Goal: Task Accomplishment & Management: Complete application form

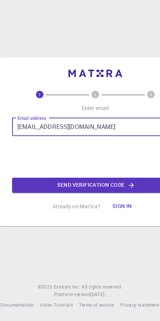
scroll to position [6, 0]
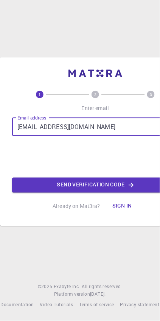
click at [130, 185] on icon "button" at bounding box center [131, 185] width 5 height 5
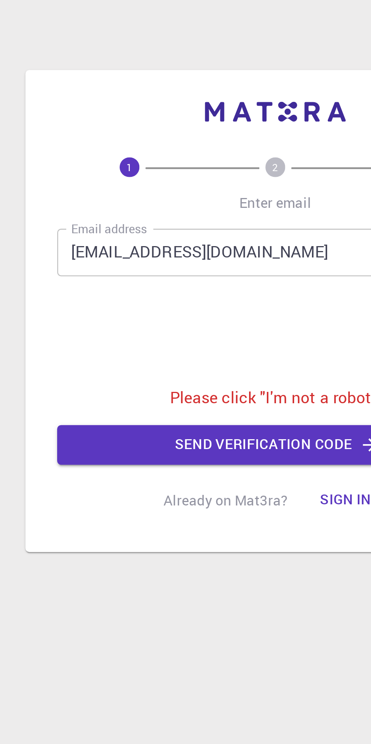
scroll to position [4, 0]
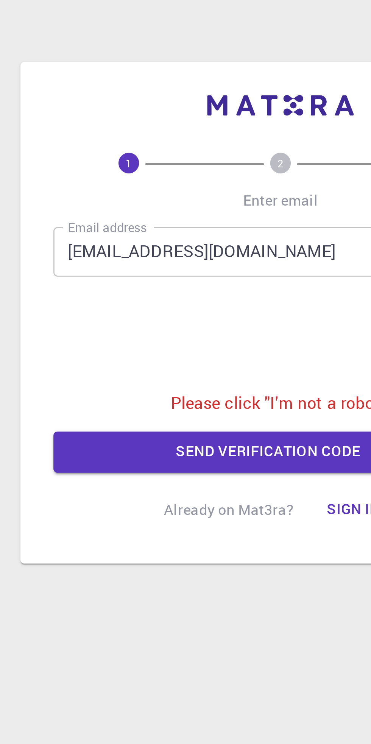
click at [160, 321] on p "Please click "I'm not a robot"." at bounding box center [185, 386] width 81 height 9
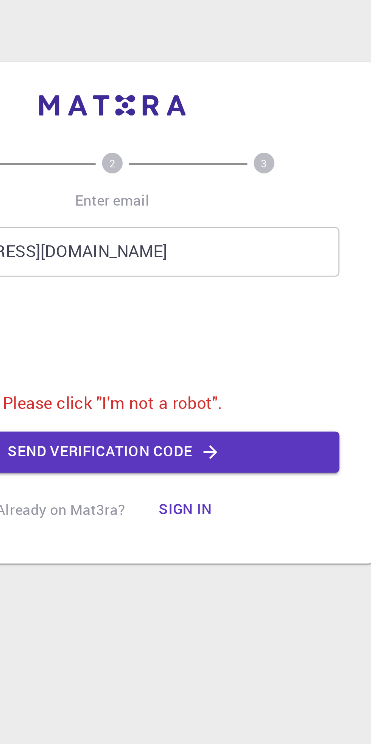
click at [160, 321] on button "Send verification code" at bounding box center [185, 404] width 167 height 15
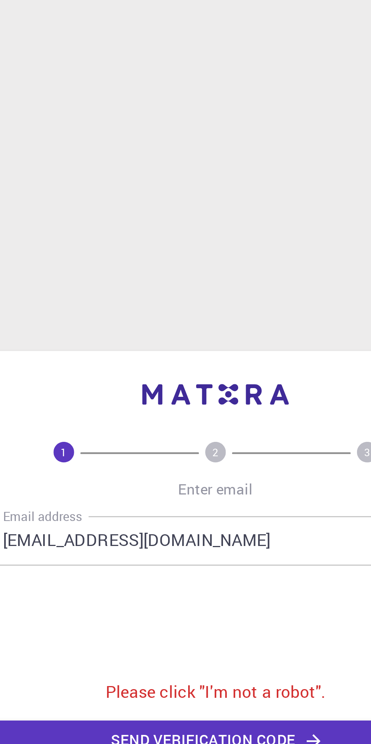
scroll to position [0, 0]
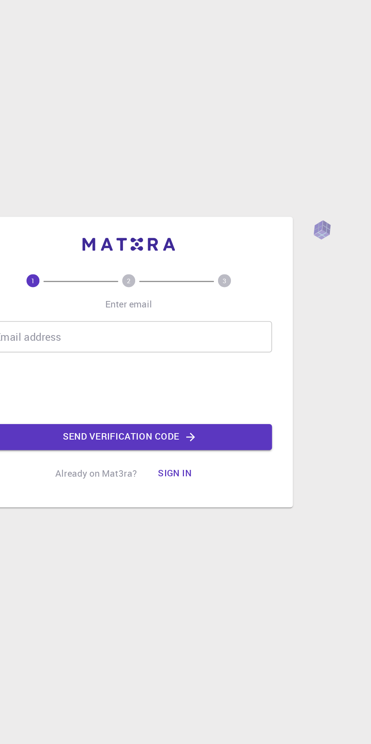
click at [189, 348] on input "Email address" at bounding box center [185, 338] width 167 height 18
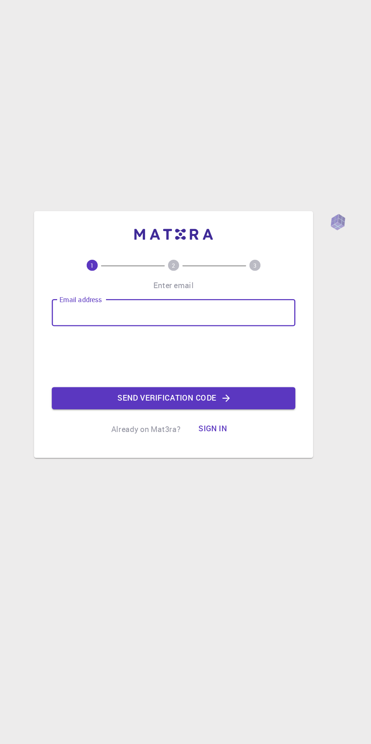
click at [162, 348] on input "Email address" at bounding box center [185, 338] width 167 height 18
type input "[EMAIL_ADDRESS][DOMAIN_NAME]"
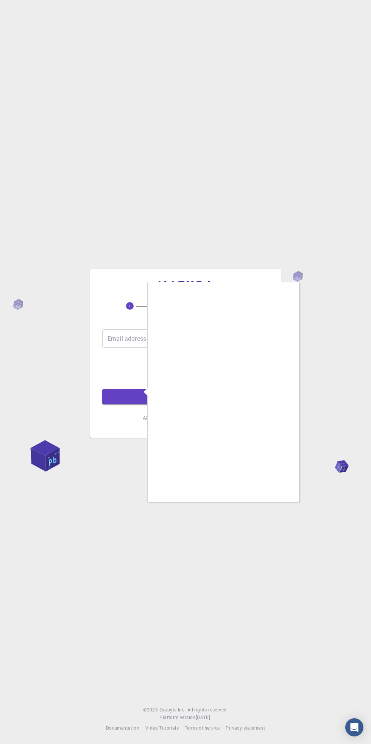
click at [310, 415] on div at bounding box center [185, 372] width 371 height 744
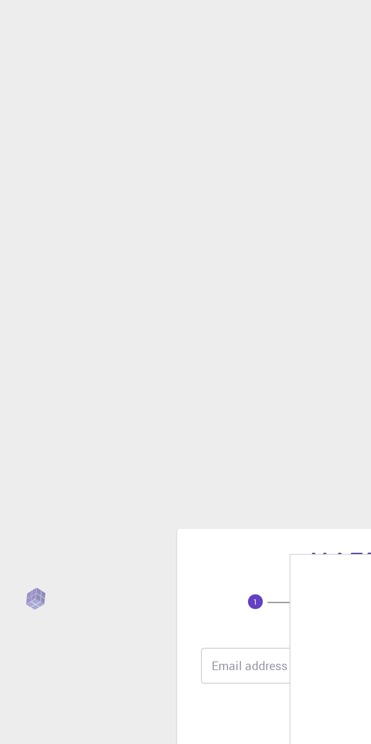
click at [73, 242] on div at bounding box center [185, 372] width 371 height 744
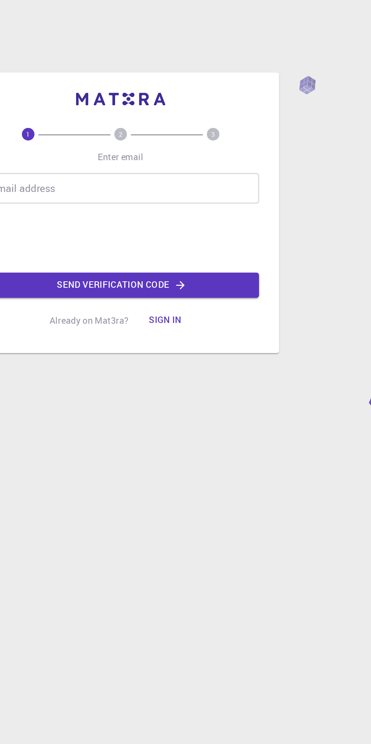
click at [189, 348] on input "Email address" at bounding box center [185, 338] width 167 height 18
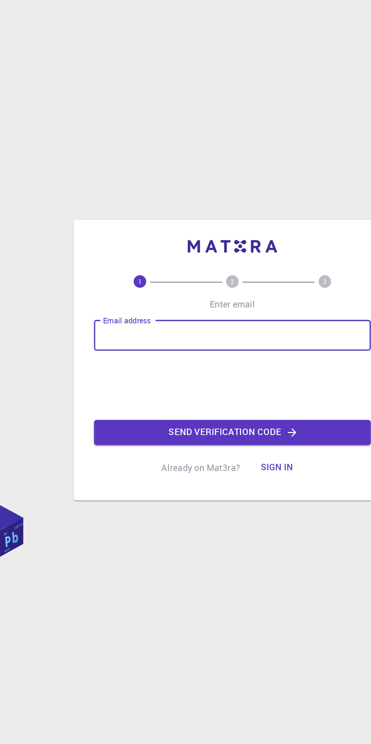
type input "[EMAIL_ADDRESS][DOMAIN_NAME]"
click at [198, 404] on button "Send verification code" at bounding box center [185, 396] width 167 height 15
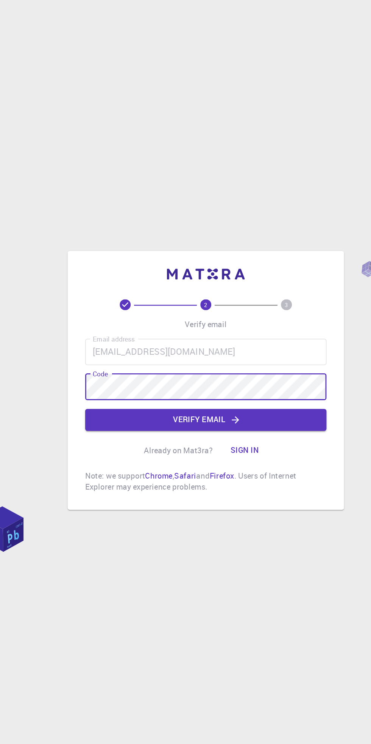
click at [226, 388] on button "Verify email" at bounding box center [185, 380] width 167 height 15
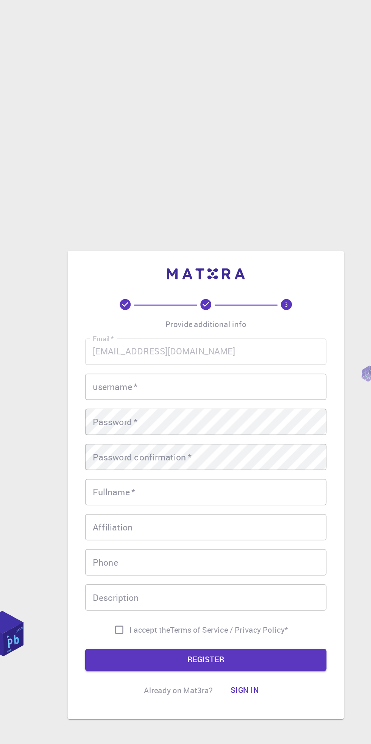
click at [214, 295] on input "username   *" at bounding box center [185, 285] width 167 height 18
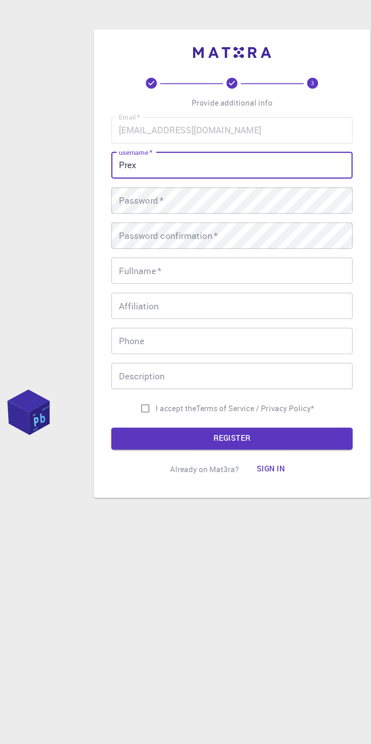
type input "Prex"
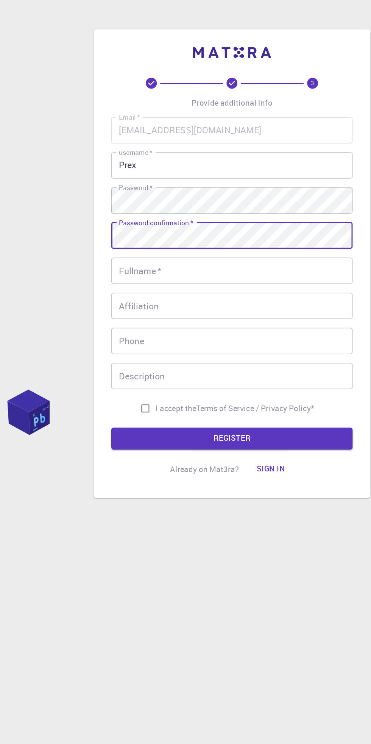
click at [187, 367] on input "Fullname   *" at bounding box center [185, 358] width 167 height 18
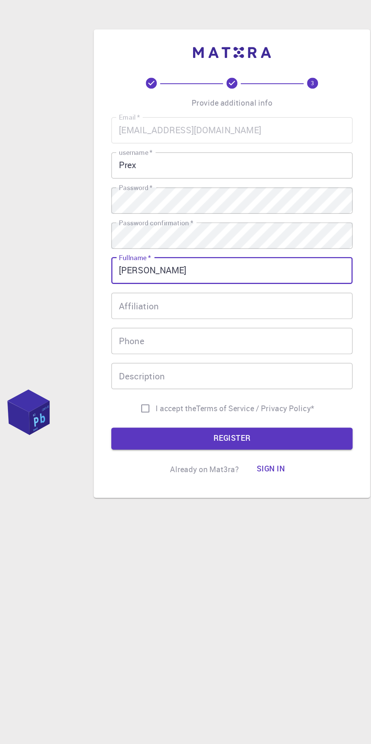
type input "Oladipupo Enoch"
click at [205, 392] on input "Affiliation" at bounding box center [185, 382] width 167 height 18
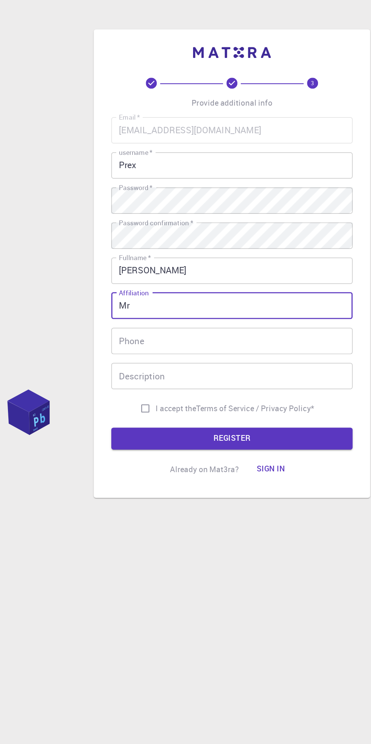
click at [192, 416] on input "Phone" at bounding box center [185, 407] width 167 height 18
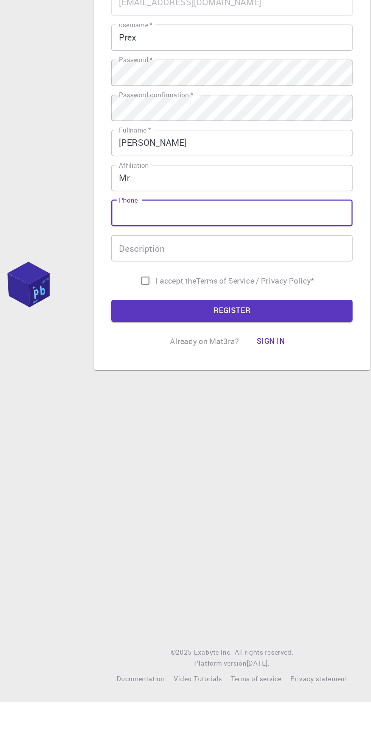
click at [226, 392] on input "Mr" at bounding box center [185, 382] width 167 height 18
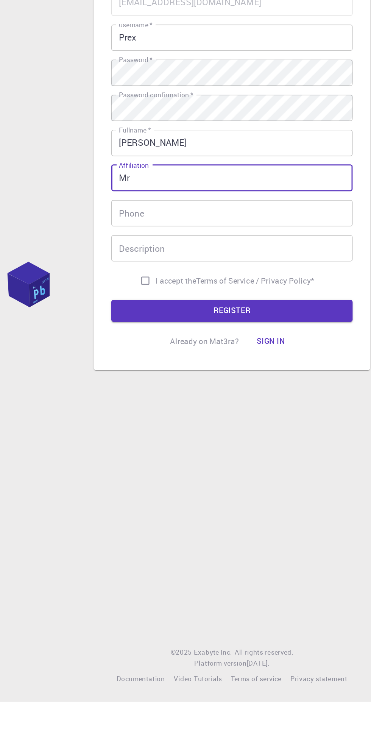
type input "M"
type input "Nigerian Society of Chemical Engineers"
click at [216, 416] on input "Phone" at bounding box center [185, 407] width 167 height 18
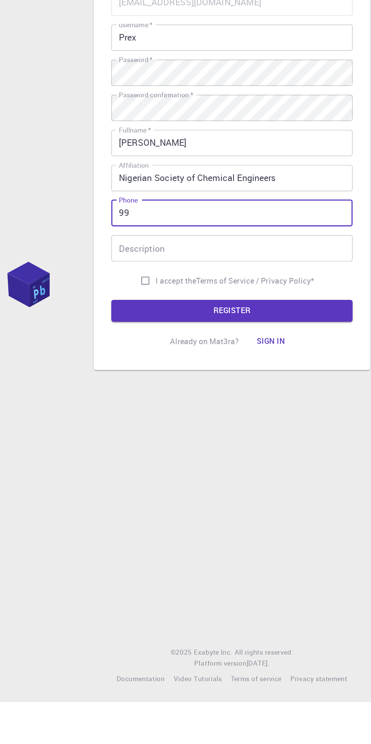
type input "9"
type input "09135619975"
click at [205, 440] on input "Description" at bounding box center [185, 431] width 167 height 18
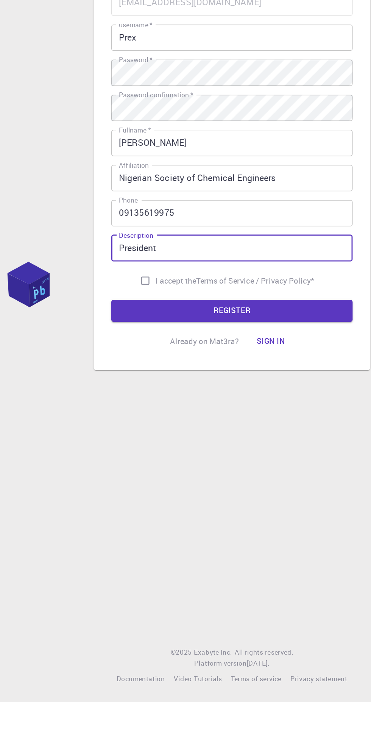
type input "President"
click at [126, 460] on input "I accept the Terms of Service / Privacy Policy *" at bounding box center [126, 453] width 14 height 14
checkbox input "true"
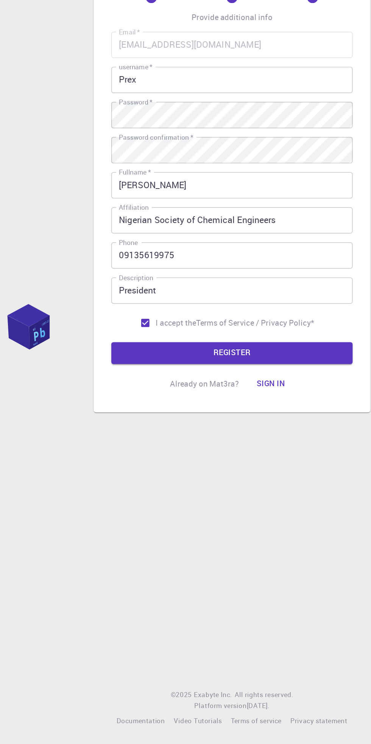
click at [138, 482] on button "REGISTER" at bounding box center [185, 474] width 167 height 15
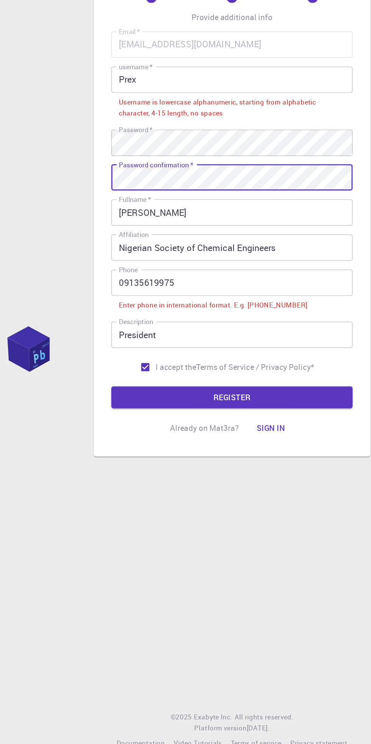
click at [108, 419] on input "09135619975" at bounding box center [185, 410] width 167 height 18
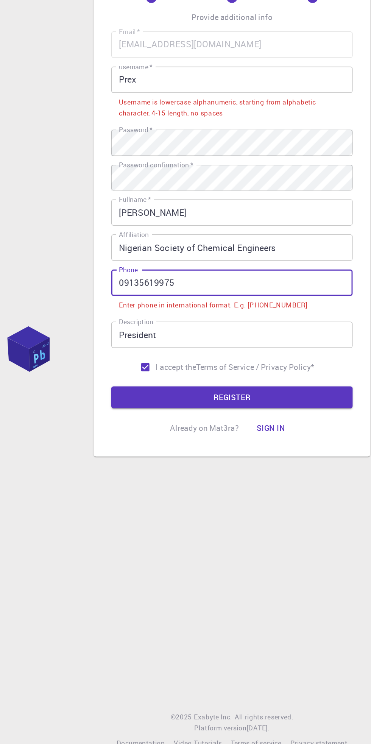
click at [112, 419] on input "09135619975" at bounding box center [185, 410] width 167 height 18
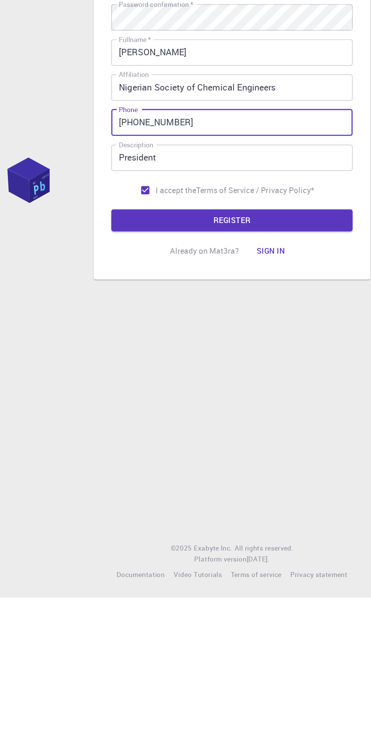
scroll to position [48, 0]
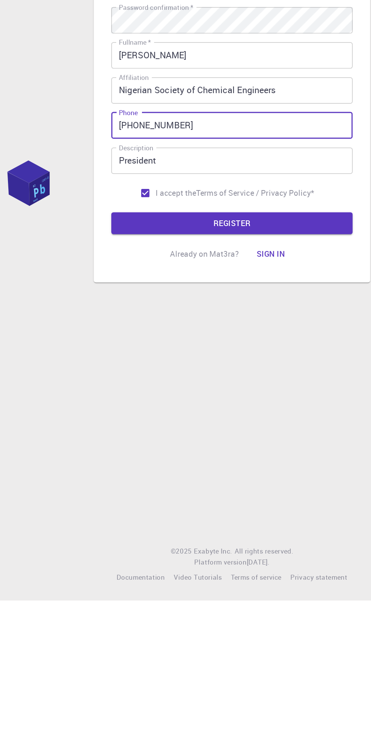
type input "+2349135619975"
click at [216, 459] on p "Terms of Service / Privacy Policy *" at bounding box center [201, 463] width 81 height 8
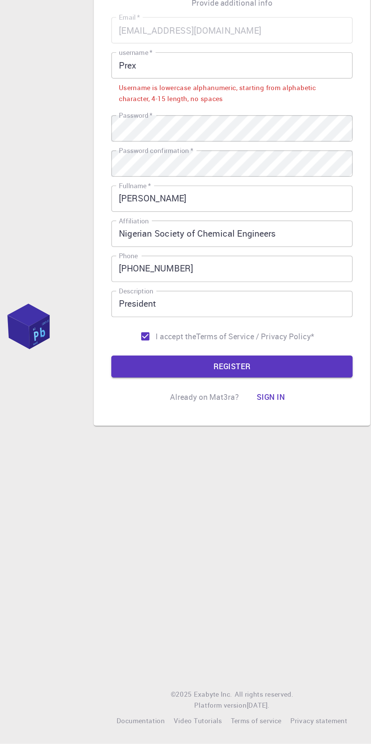
click at [172, 476] on button "REGISTER" at bounding box center [185, 483] width 167 height 15
click at [208, 476] on button "REGISTER" at bounding box center [185, 483] width 167 height 15
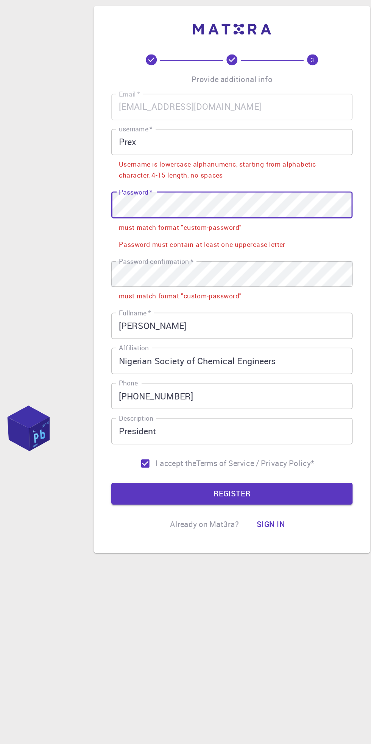
scroll to position [42, 0]
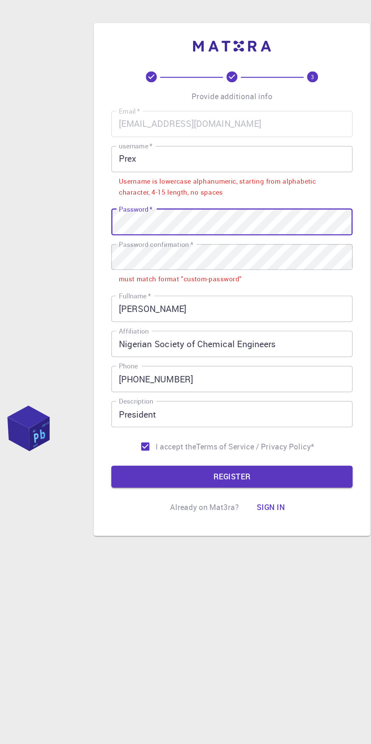
click at [119, 301] on label "Password   *" at bounding box center [119, 304] width 23 height 6
click at [126, 326] on label "Password confirmation   *" at bounding box center [133, 329] width 51 height 6
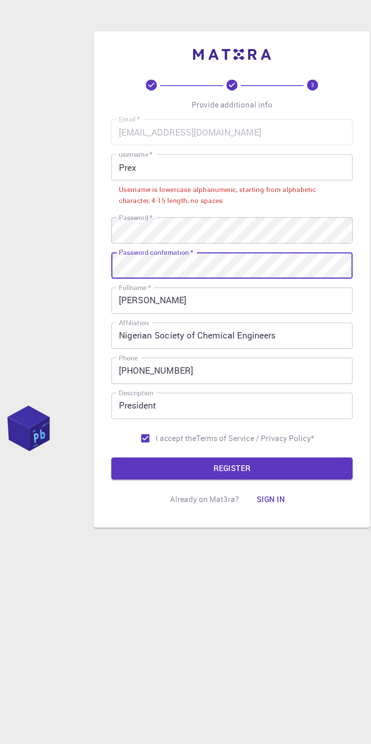
scroll to position [48, 0]
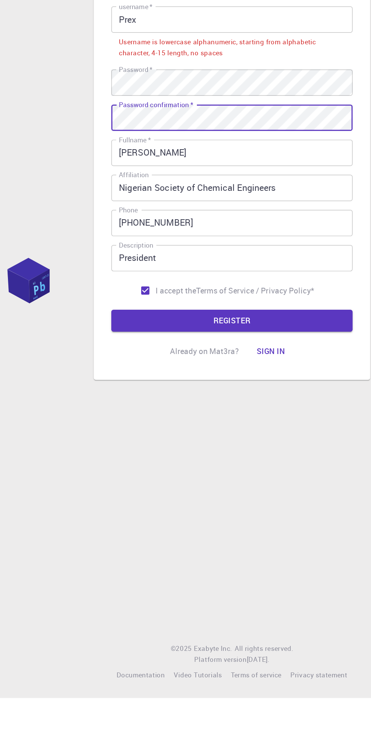
click at [210, 476] on button "REGISTER" at bounding box center [185, 483] width 167 height 15
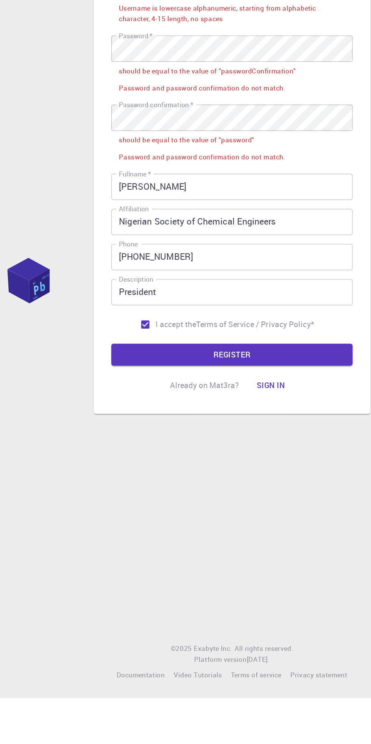
scroll to position [25, 0]
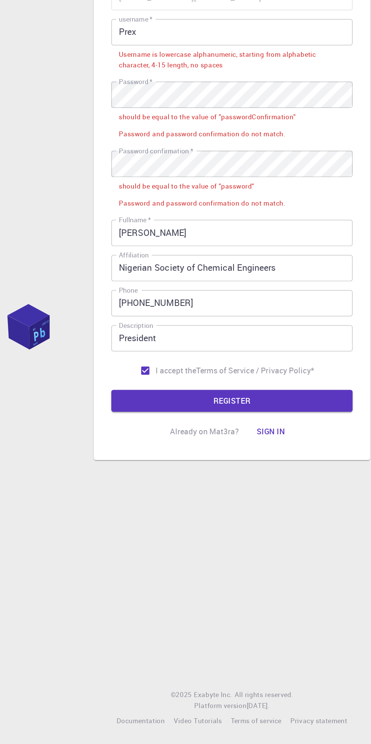
click at [109, 286] on label "Password   *" at bounding box center [119, 287] width 23 height 6
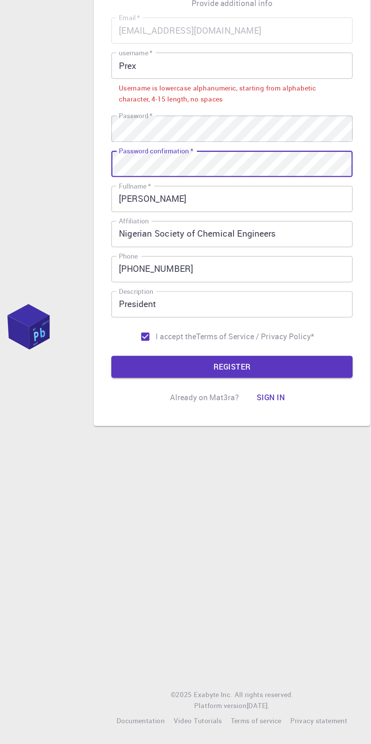
scroll to position [48, 0]
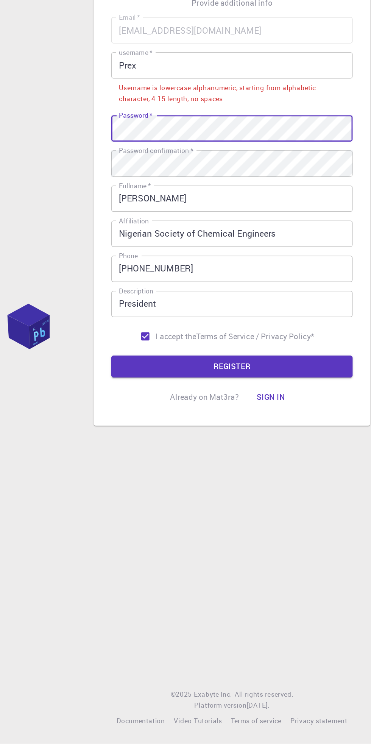
click at [204, 476] on button "REGISTER" at bounding box center [185, 483] width 167 height 15
click at [193, 476] on button "REGISTER" at bounding box center [185, 483] width 167 height 15
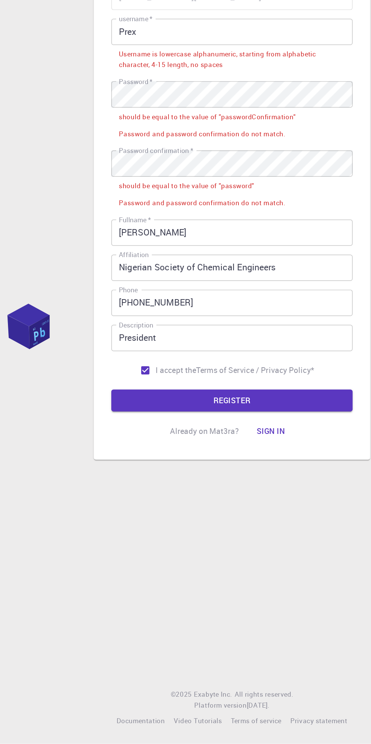
scroll to position [25, 0]
click at [162, 254] on input "Prex" at bounding box center [185, 252] width 167 height 18
click at [218, 250] on input "Prex" at bounding box center [185, 252] width 167 height 18
click at [120, 254] on input "Prex" at bounding box center [185, 252] width 167 height 18
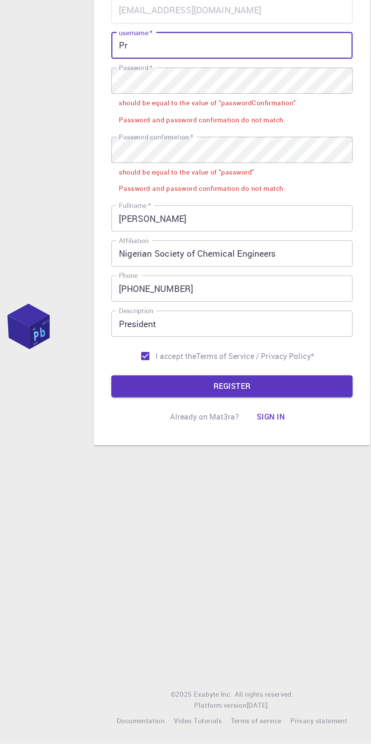
scroll to position [35, 0]
type input "P"
type input "prex001"
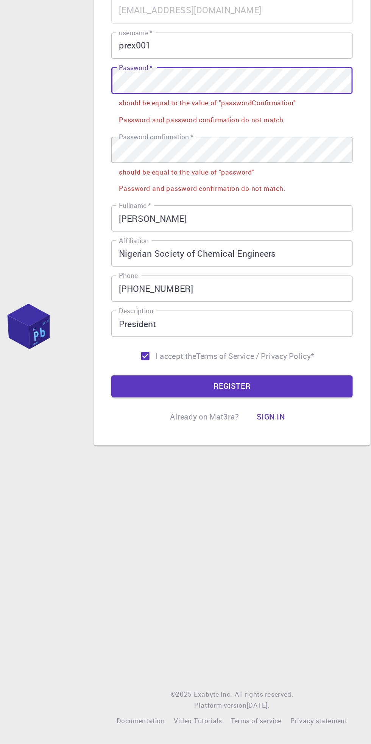
scroll to position [46, 0]
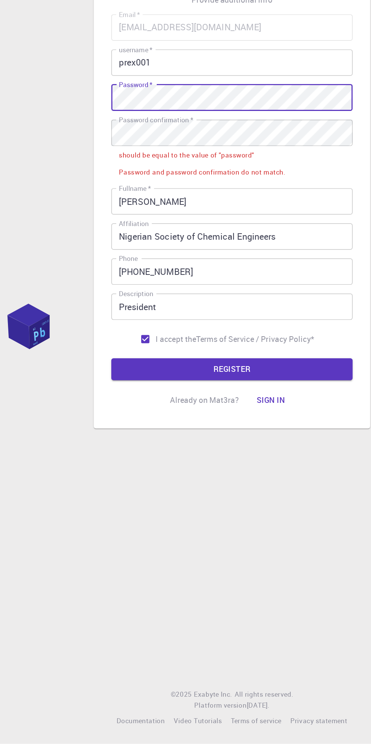
click at [245, 478] on button "REGISTER" at bounding box center [185, 485] width 167 height 15
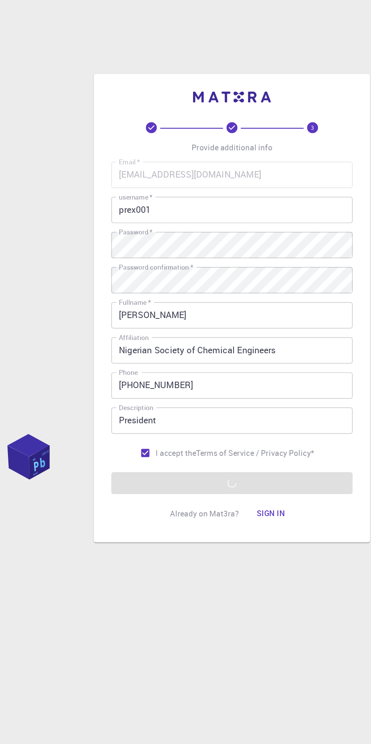
scroll to position [48, 0]
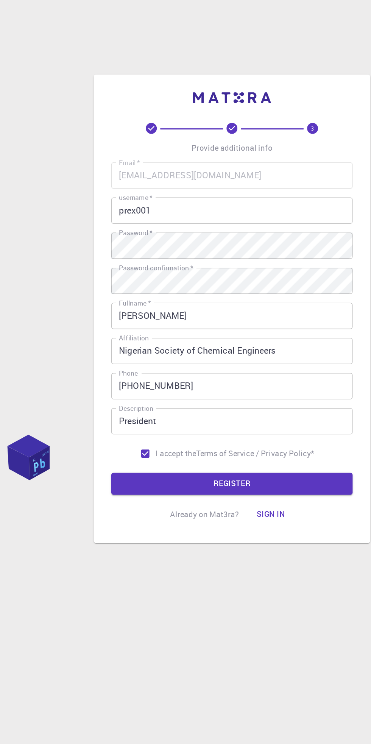
click at [139, 467] on button "REGISTER" at bounding box center [185, 474] width 167 height 15
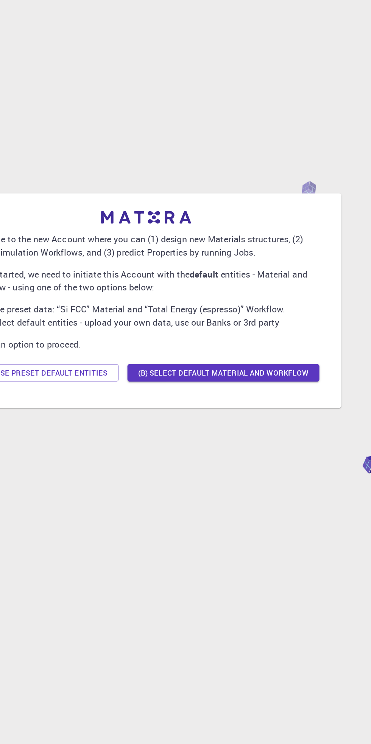
click at [251, 392] on button "(B) Select default material and workflow" at bounding box center [239, 398] width 133 height 12
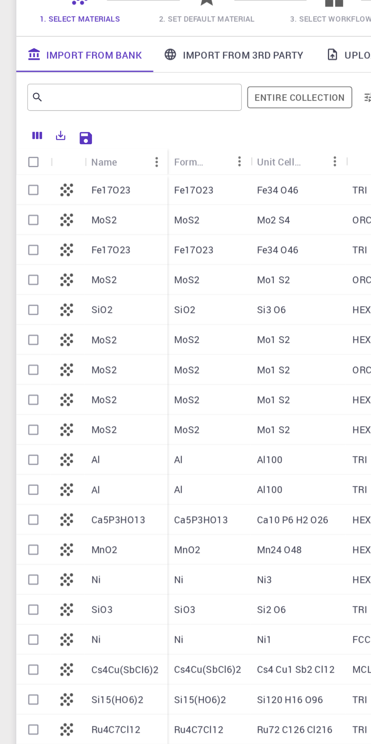
click at [18, 169] on input "Select all rows" at bounding box center [18, 165] width 14 height 14
checkbox input "true"
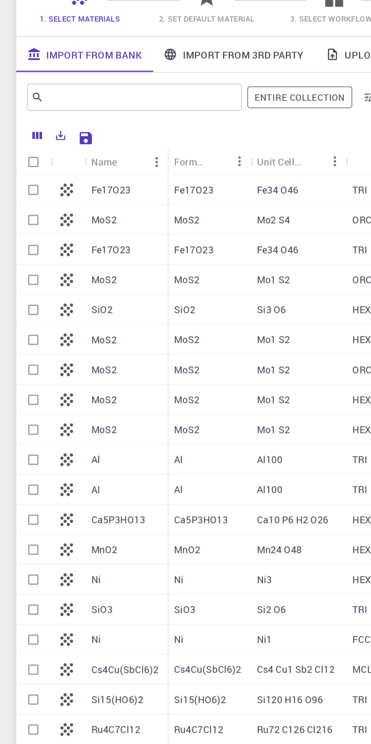
checkbox input "true"
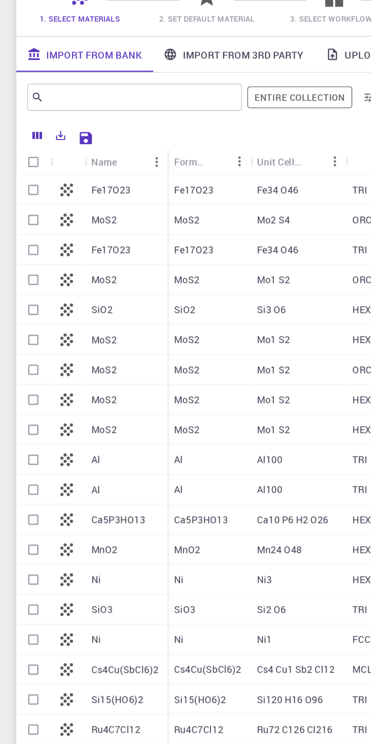
checkbox input "true"
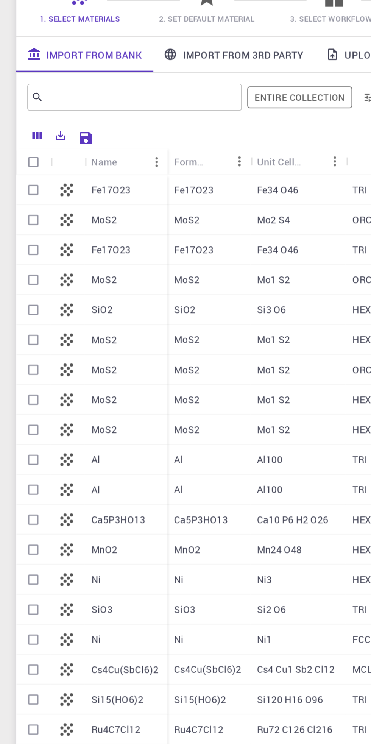
checkbox input "true"
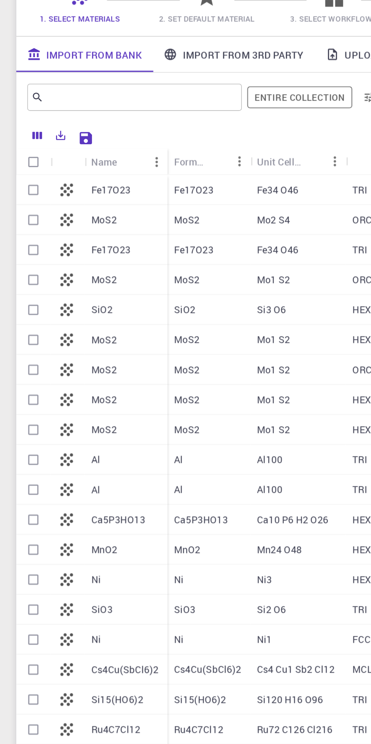
checkbox input "true"
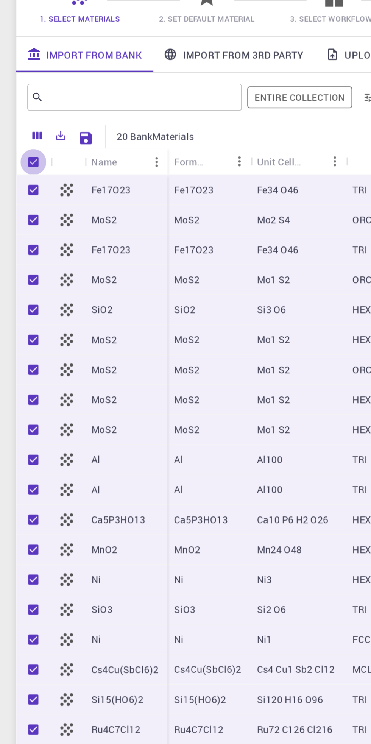
click at [21, 161] on input "Unselect all rows" at bounding box center [18, 165] width 14 height 14
checkbox input "false"
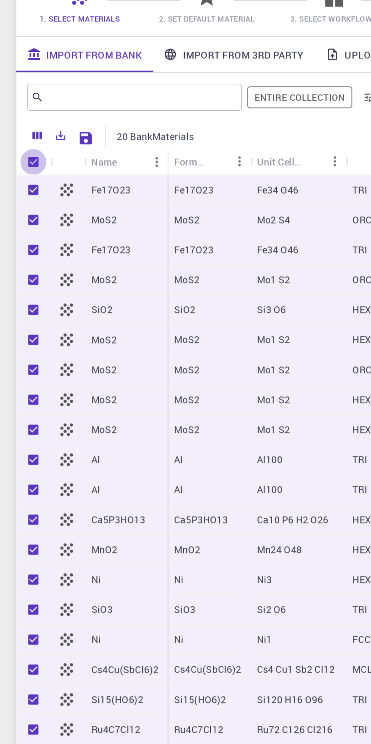
checkbox input "false"
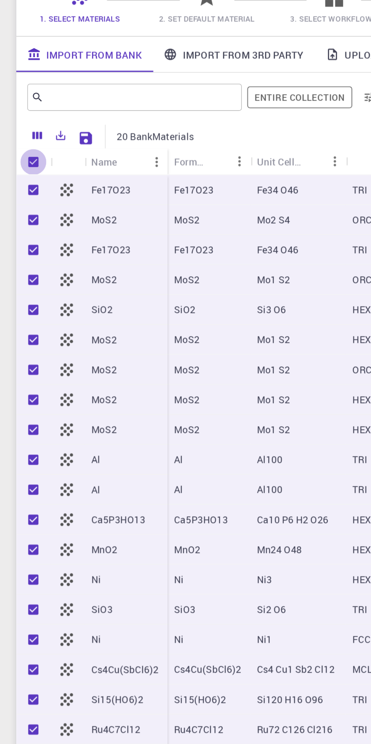
checkbox input "false"
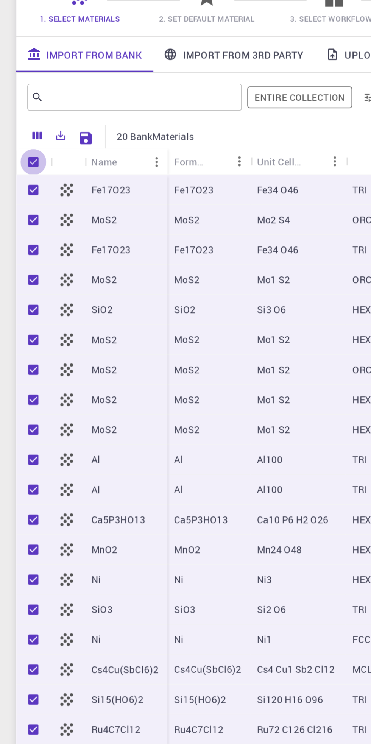
checkbox input "false"
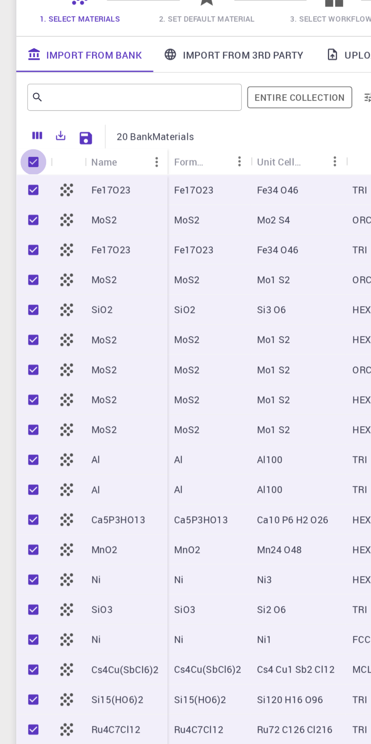
checkbox input "false"
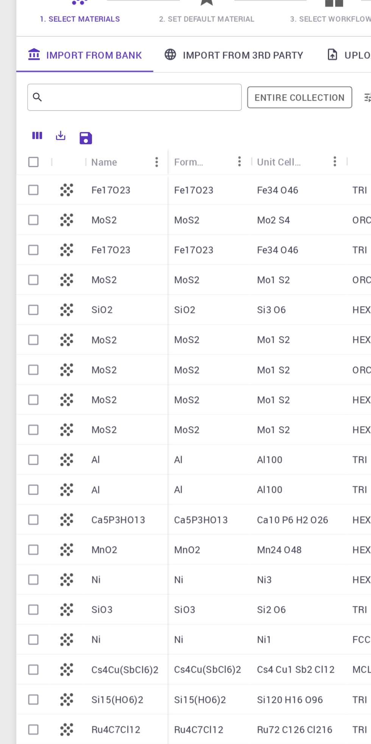
click at [20, 169] on input "Select all rows" at bounding box center [18, 165] width 14 height 14
checkbox input "true"
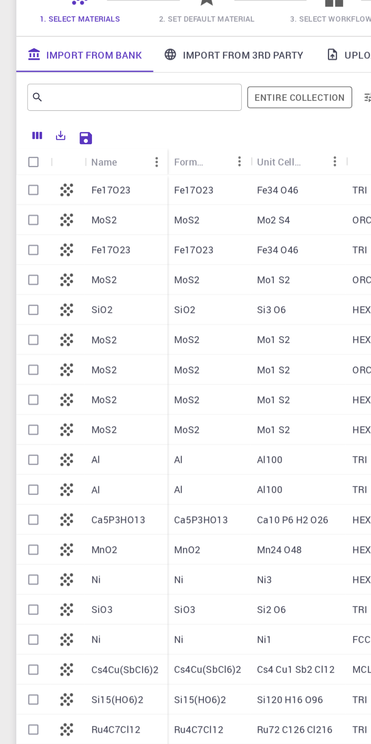
checkbox input "true"
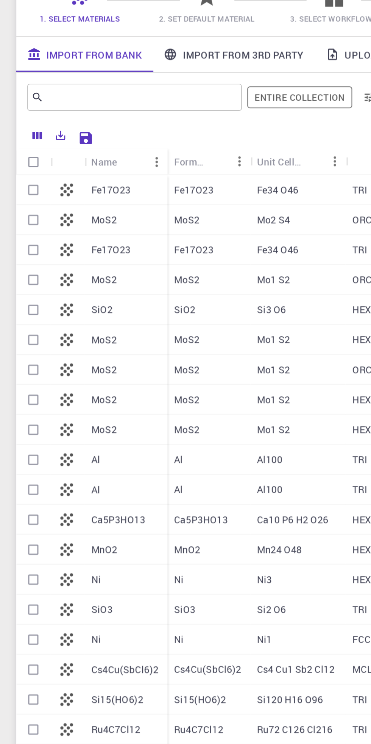
checkbox input "true"
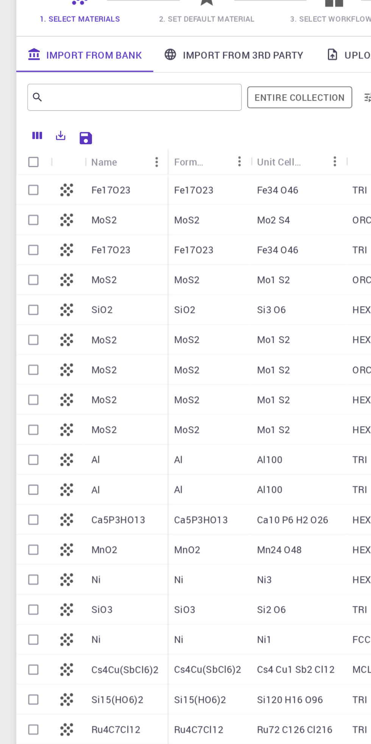
checkbox input "true"
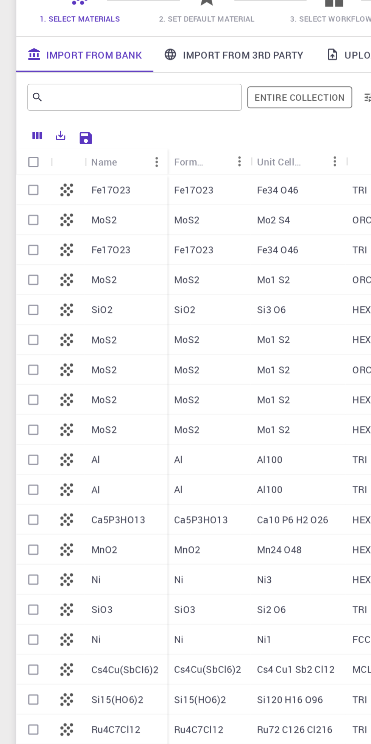
checkbox input "true"
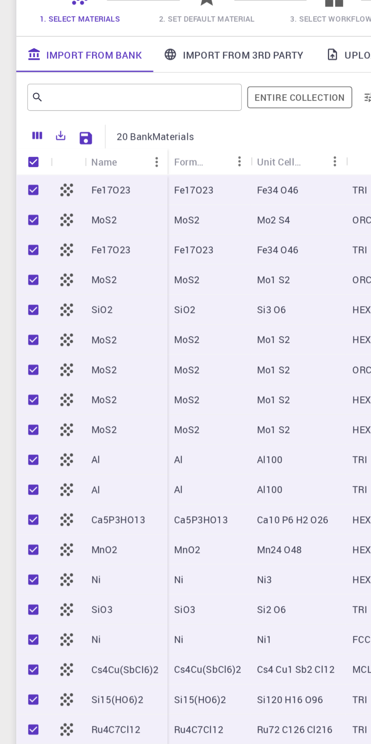
click at [22, 162] on input "Unselect all rows" at bounding box center [18, 165] width 14 height 14
checkbox input "false"
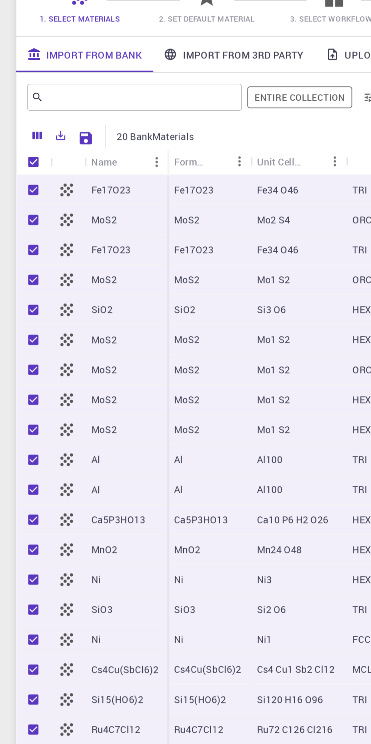
checkbox input "false"
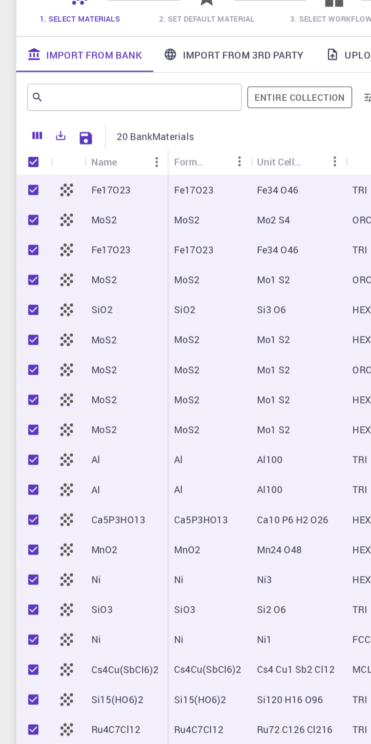
checkbox input "false"
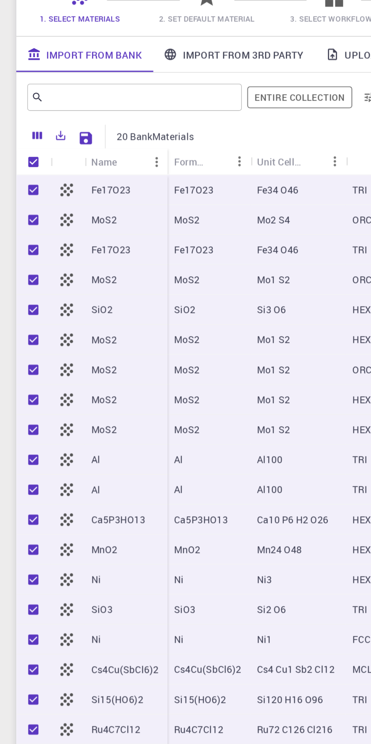
checkbox input "false"
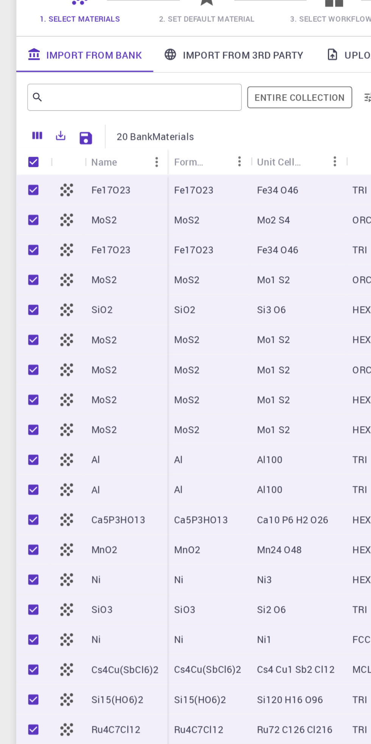
checkbox input "false"
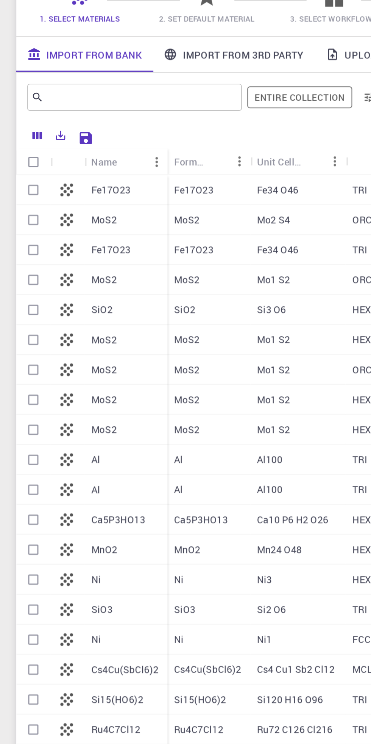
click at [20, 166] on input "Select all rows" at bounding box center [18, 165] width 14 height 14
checkbox input "true"
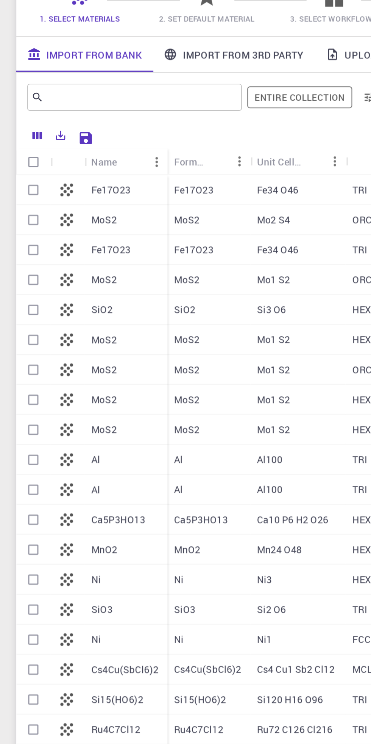
checkbox input "true"
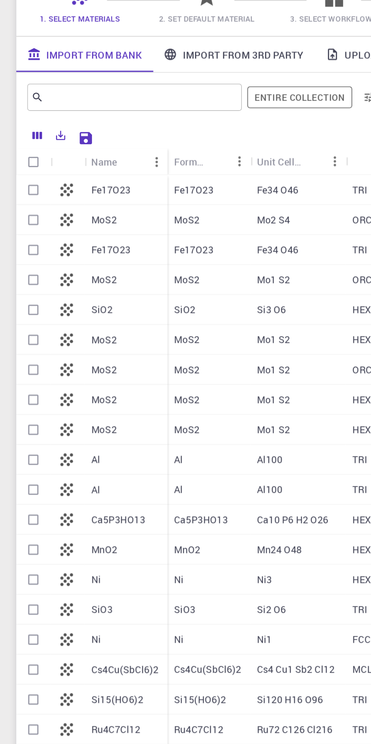
checkbox input "true"
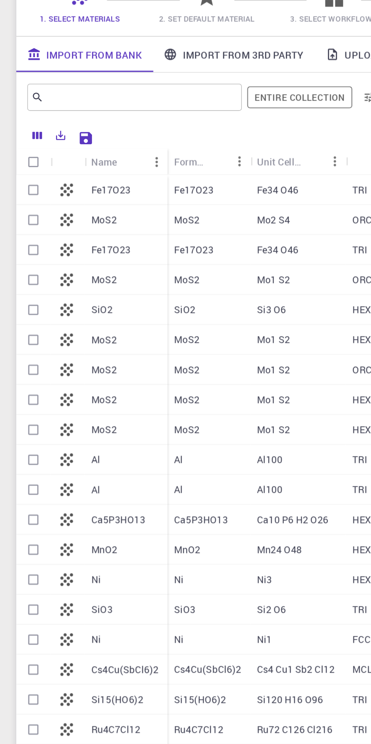
checkbox input "true"
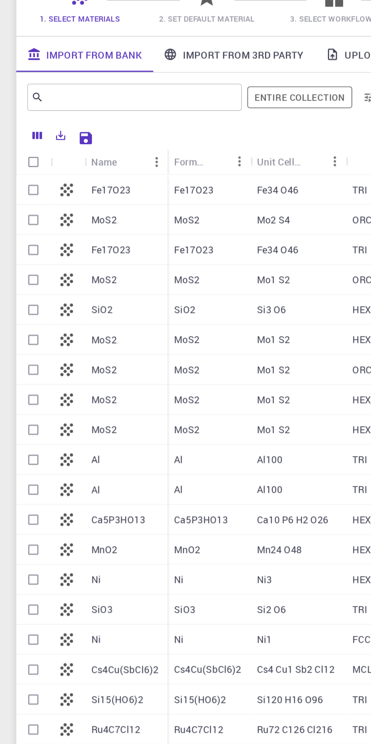
checkbox input "true"
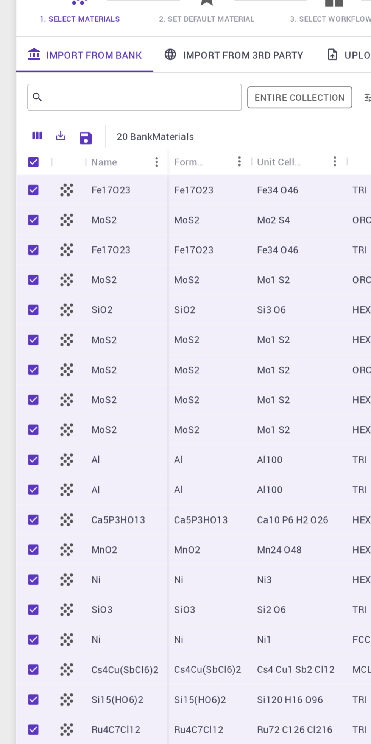
click at [114, 109] on link "Import From 3rd Party" at bounding box center [130, 105] width 90 height 20
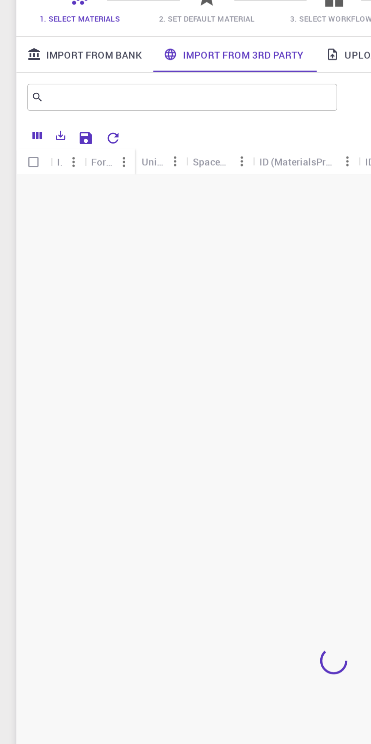
click at [21, 162] on input "Select all rows" at bounding box center [18, 165] width 14 height 14
checkbox input "true"
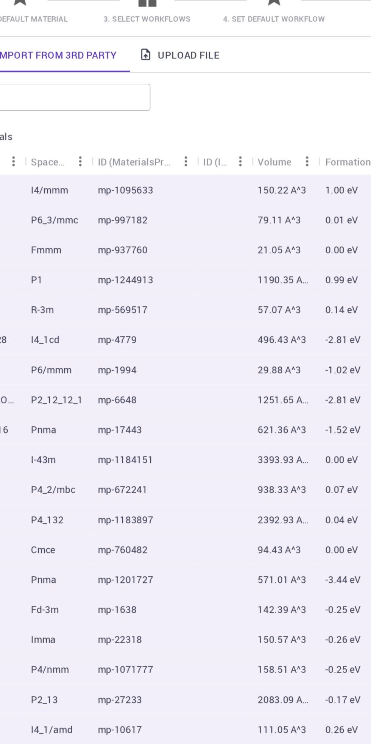
click at [204, 113] on link "Upload File" at bounding box center [203, 105] width 57 height 20
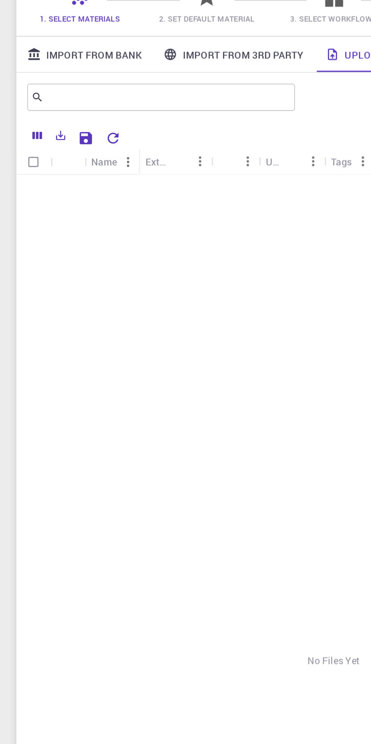
click at [21, 167] on input "Select all rows" at bounding box center [18, 165] width 14 height 14
click at [21, 164] on input "Select all rows" at bounding box center [18, 165] width 14 height 14
checkbox input "false"
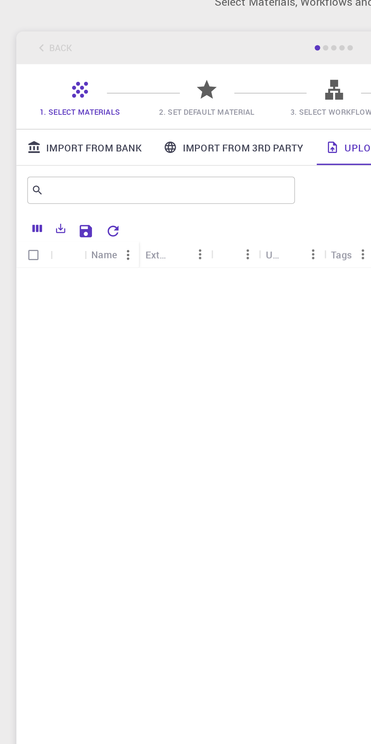
click at [115, 76] on icon at bounding box center [114, 73] width 11 height 11
click at [114, 70] on icon at bounding box center [114, 73] width 11 height 11
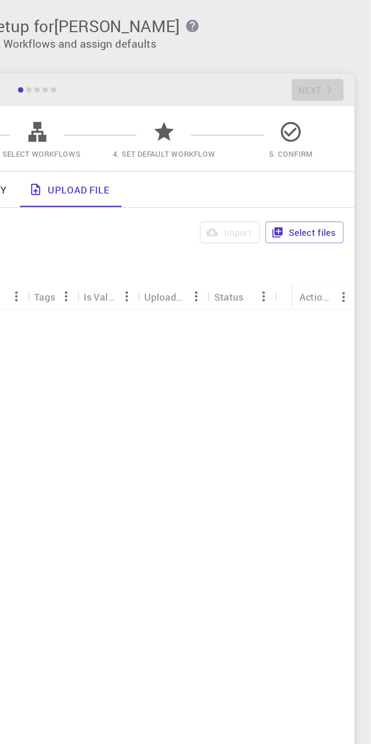
click at [332, 54] on div "Back Next" at bounding box center [185, 50] width 353 height 18
click at [327, 75] on icon at bounding box center [326, 73] width 11 height 11
click at [190, 74] on icon at bounding box center [185, 73] width 13 height 13
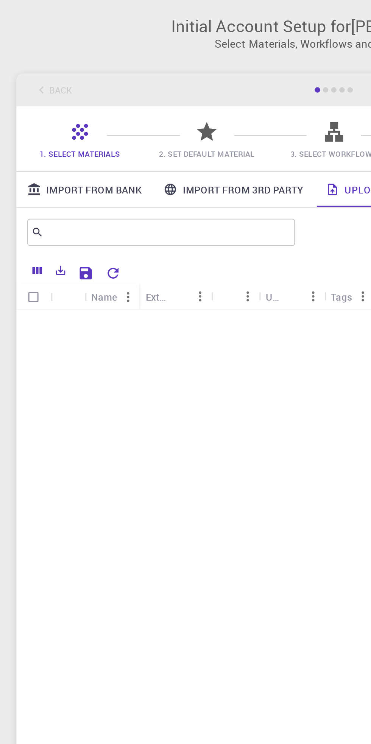
click at [47, 151] on icon "Save Explorer Settings" at bounding box center [47, 151] width 9 height 9
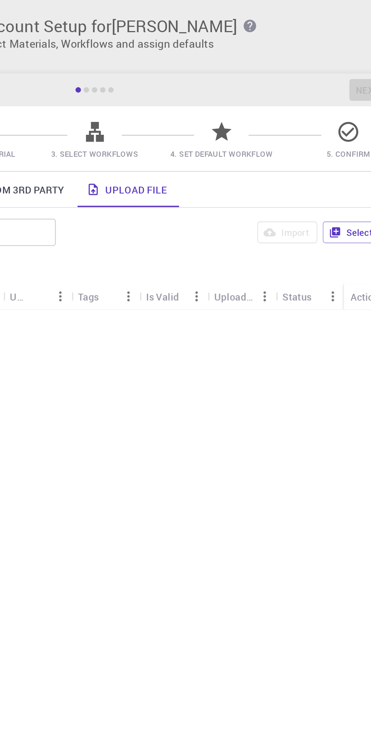
click at [317, 130] on icon "button" at bounding box center [319, 129] width 6 height 6
